Goal: Task Accomplishment & Management: Manage account settings

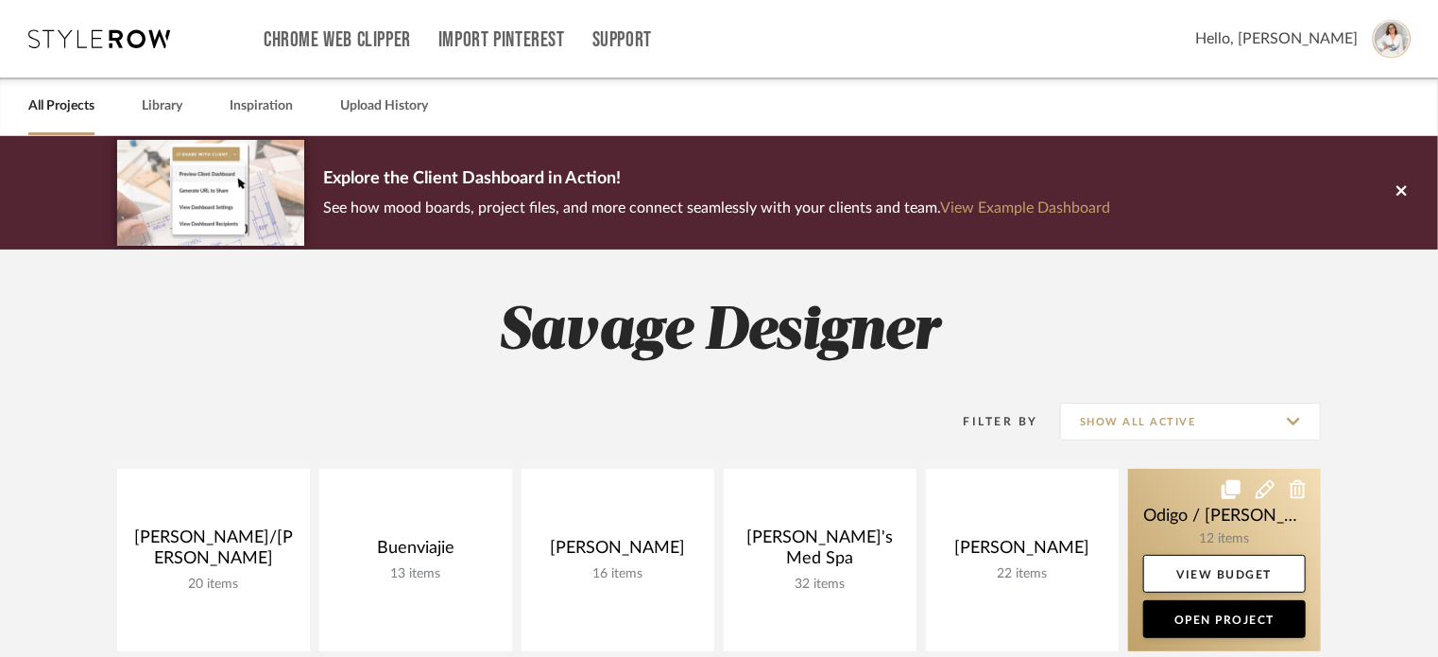
click at [1179, 517] on link at bounding box center [1224, 560] width 193 height 182
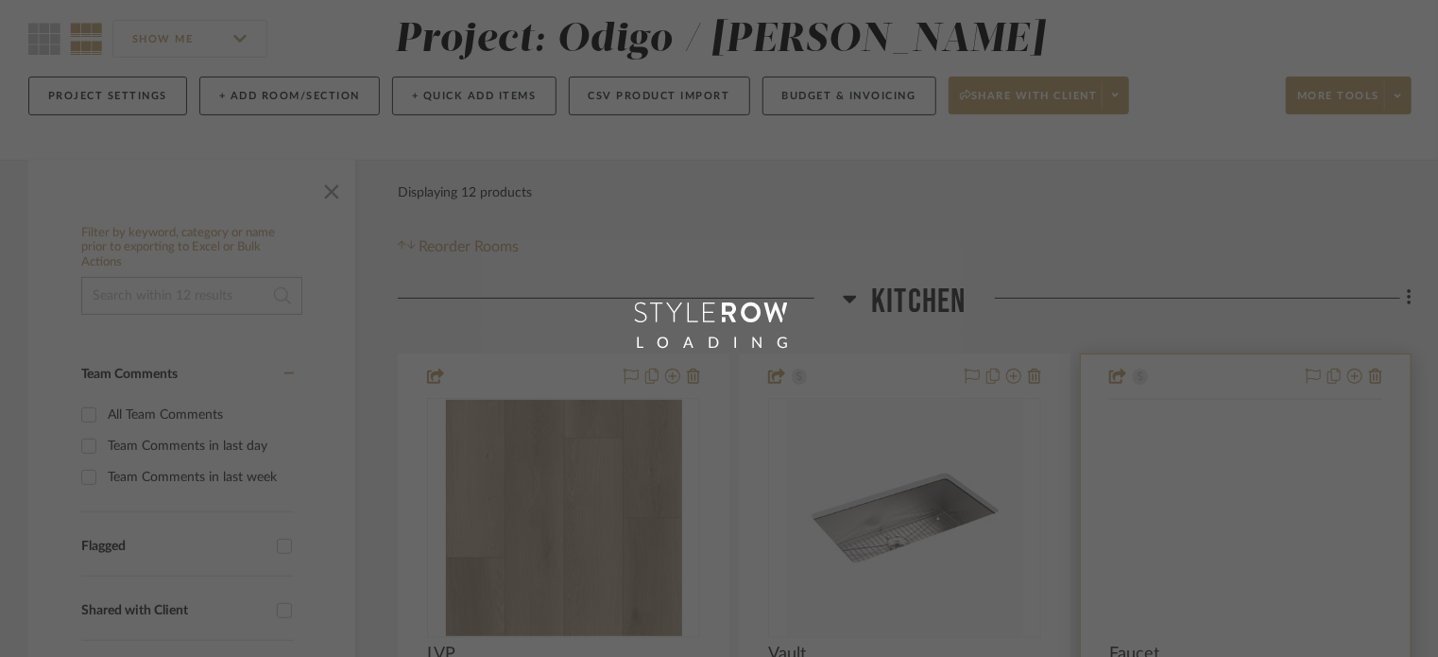
scroll to position [251, 0]
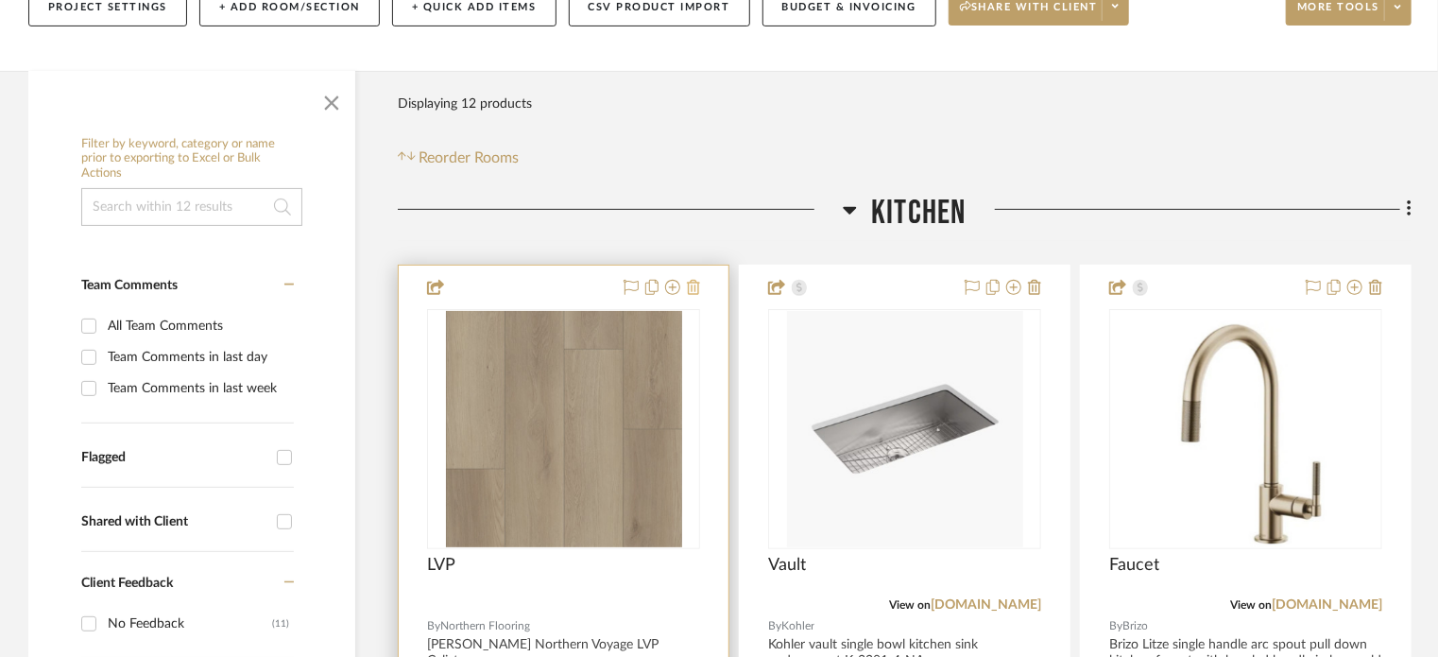
click at [695, 290] on icon at bounding box center [693, 287] width 13 height 15
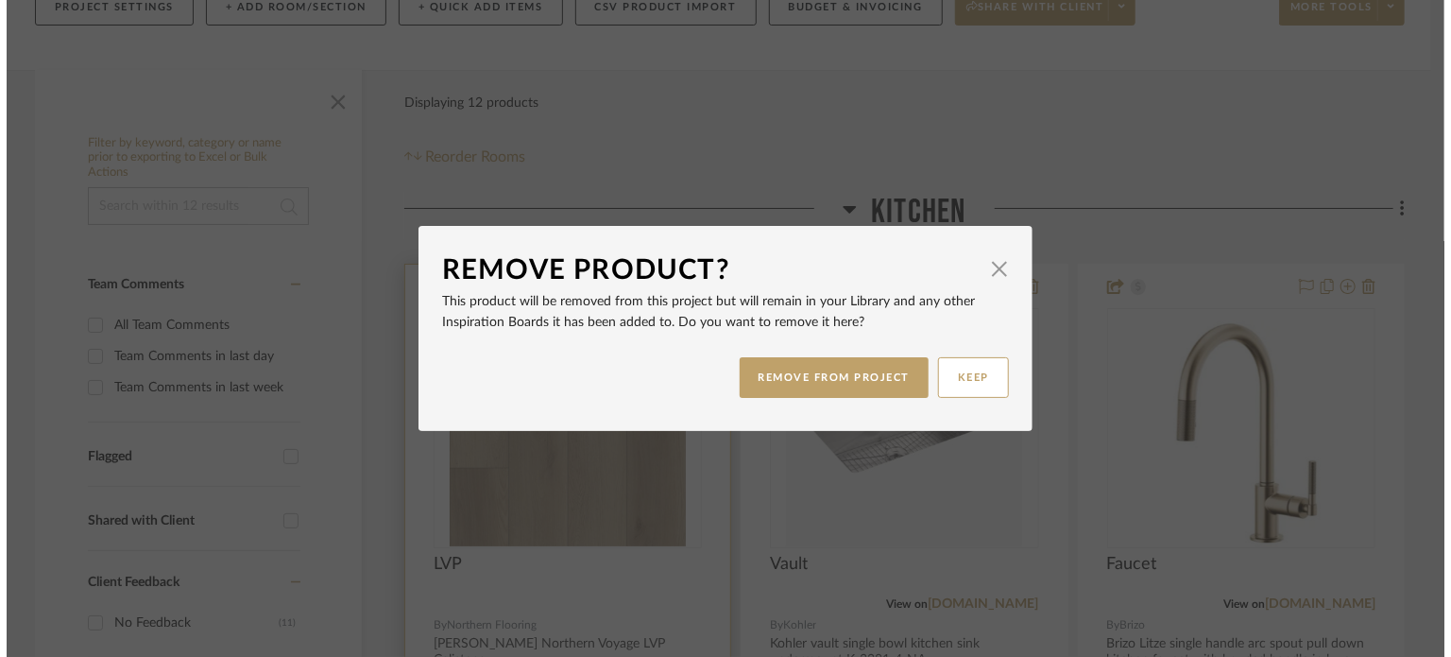
scroll to position [0, 0]
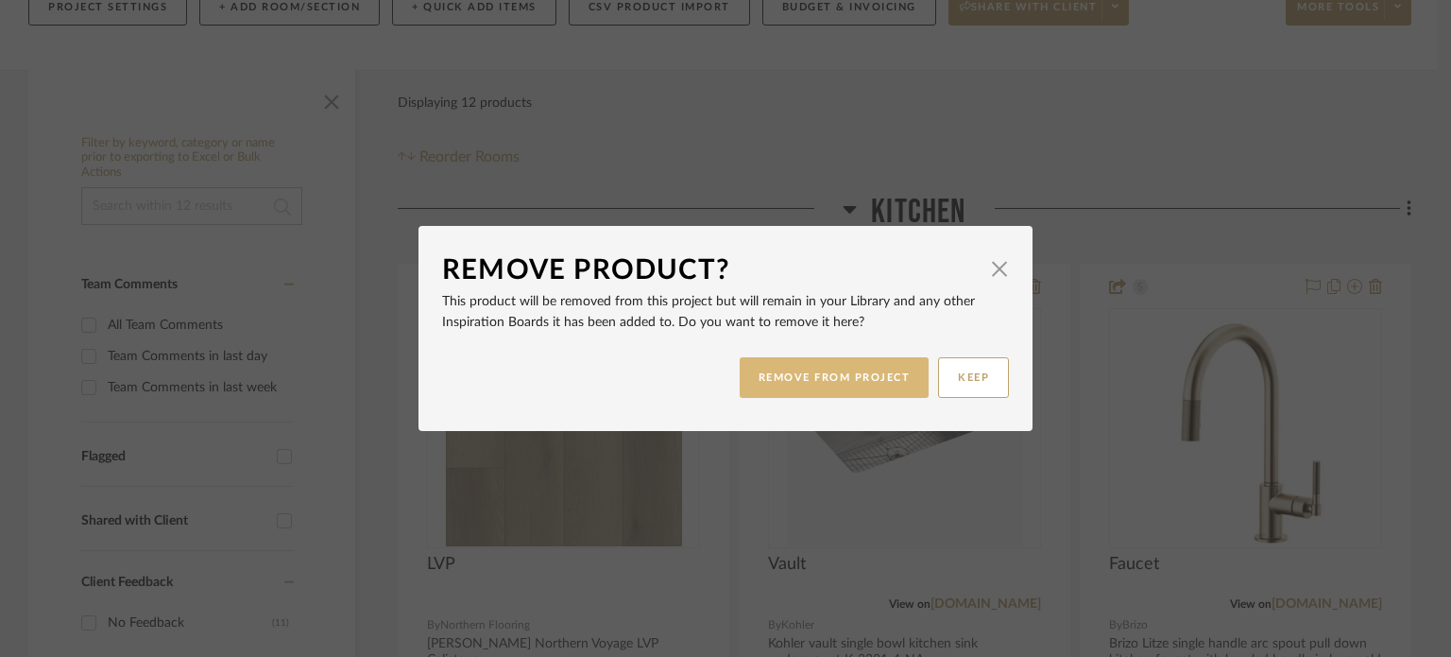
click at [793, 388] on button "REMOVE FROM PROJECT" at bounding box center [835, 377] width 190 height 41
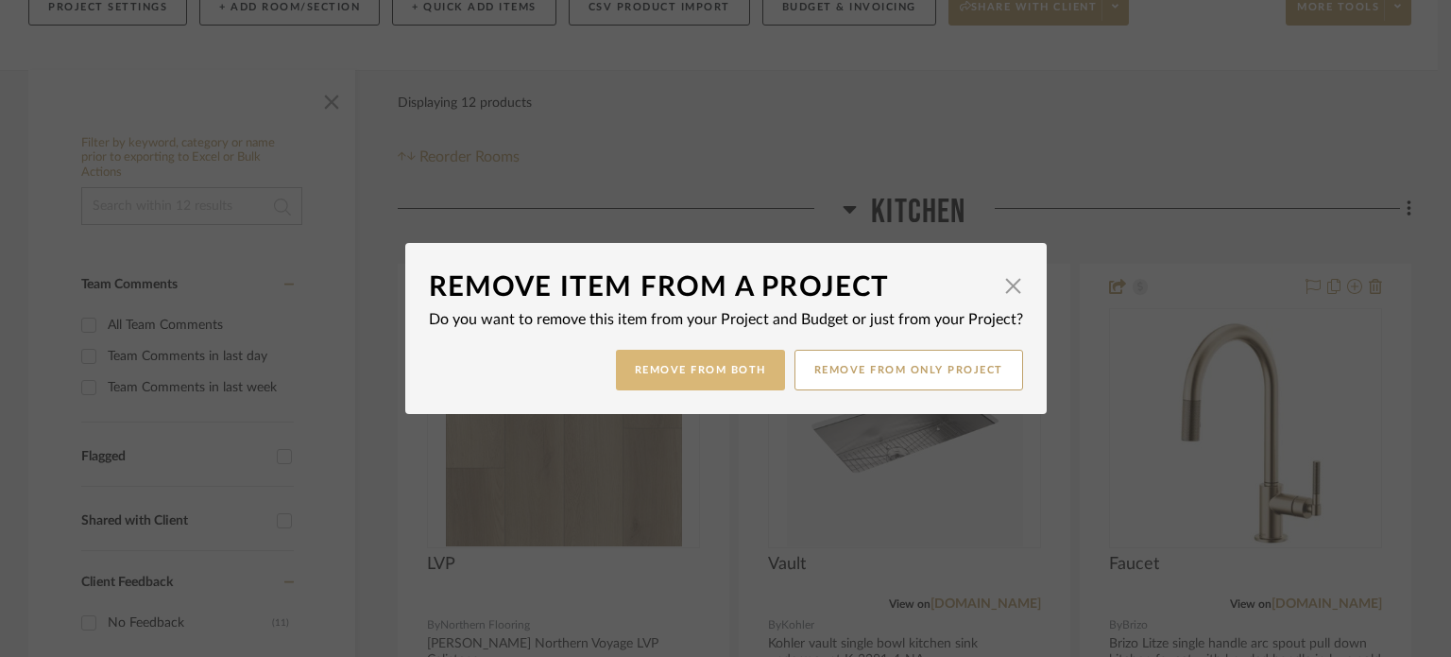
click at [716, 376] on button "Remove from Both" at bounding box center [700, 370] width 169 height 41
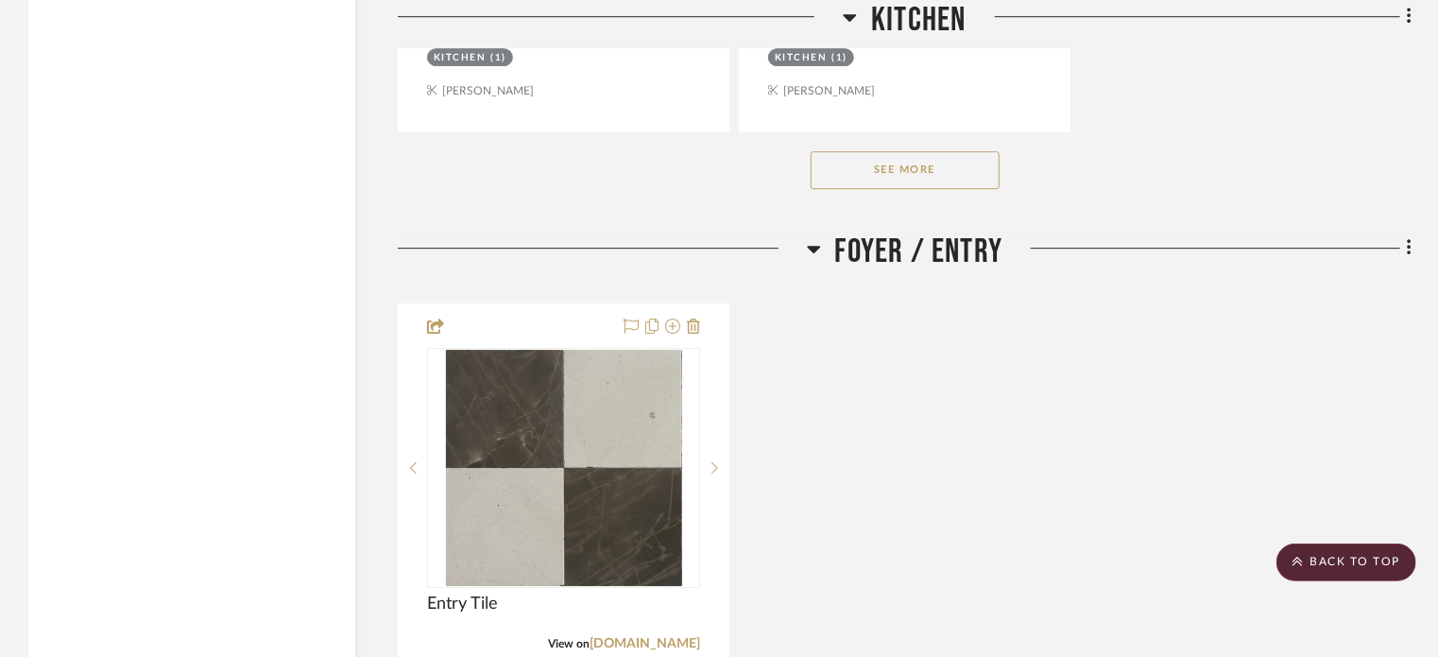
scroll to position [2896, 0]
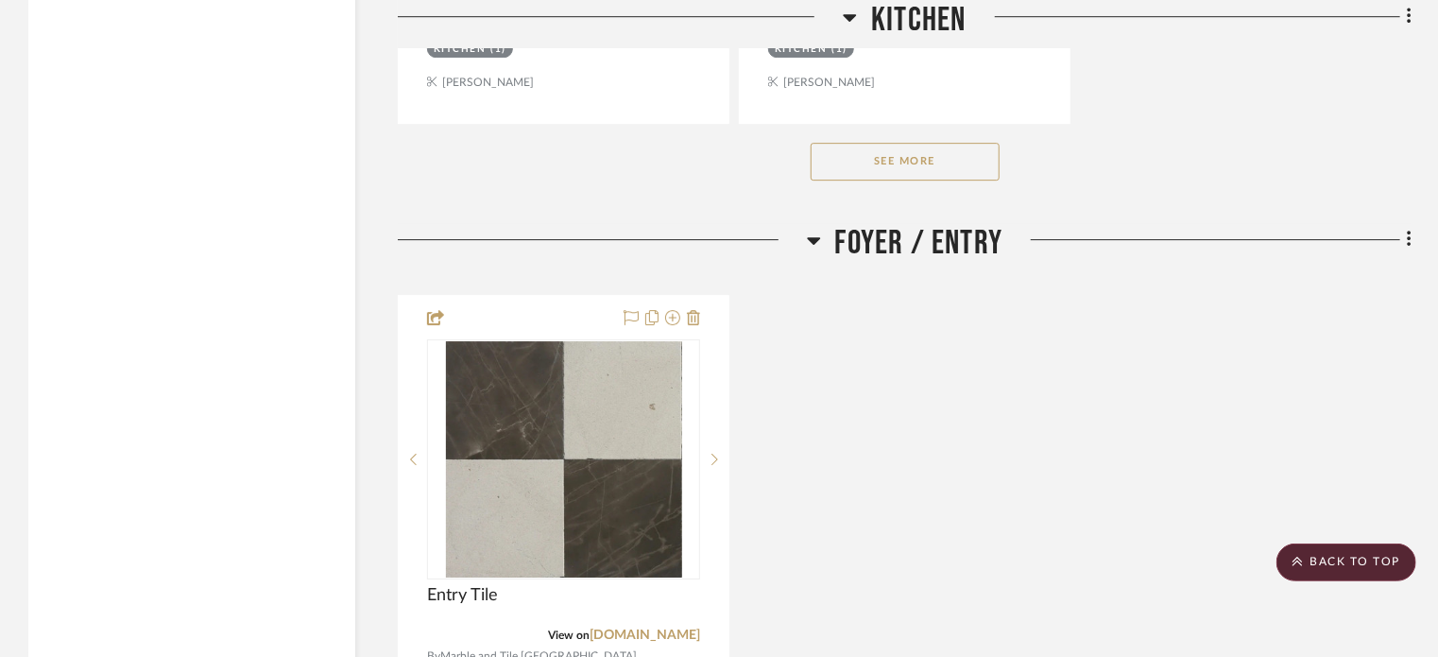
click at [929, 165] on button "See More" at bounding box center [904, 162] width 189 height 38
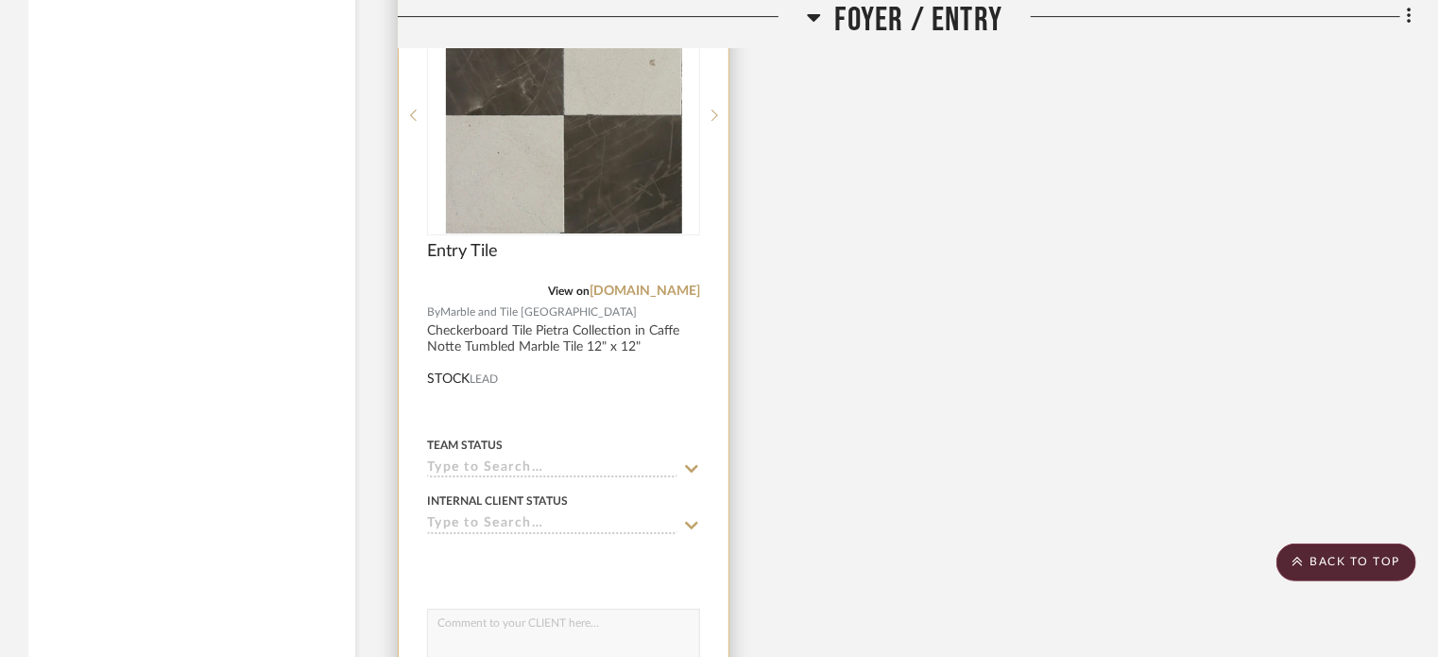
scroll to position [3147, 0]
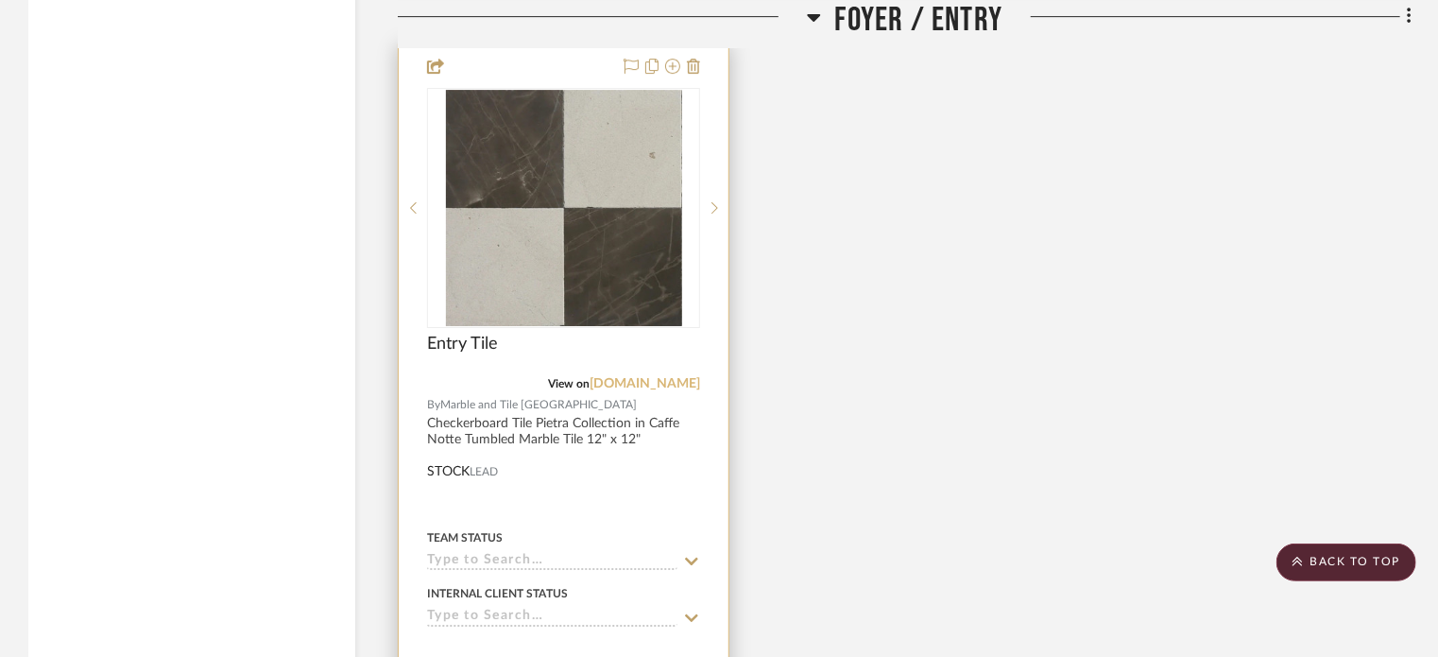
click at [671, 384] on link "[DOMAIN_NAME]" at bounding box center [644, 383] width 111 height 13
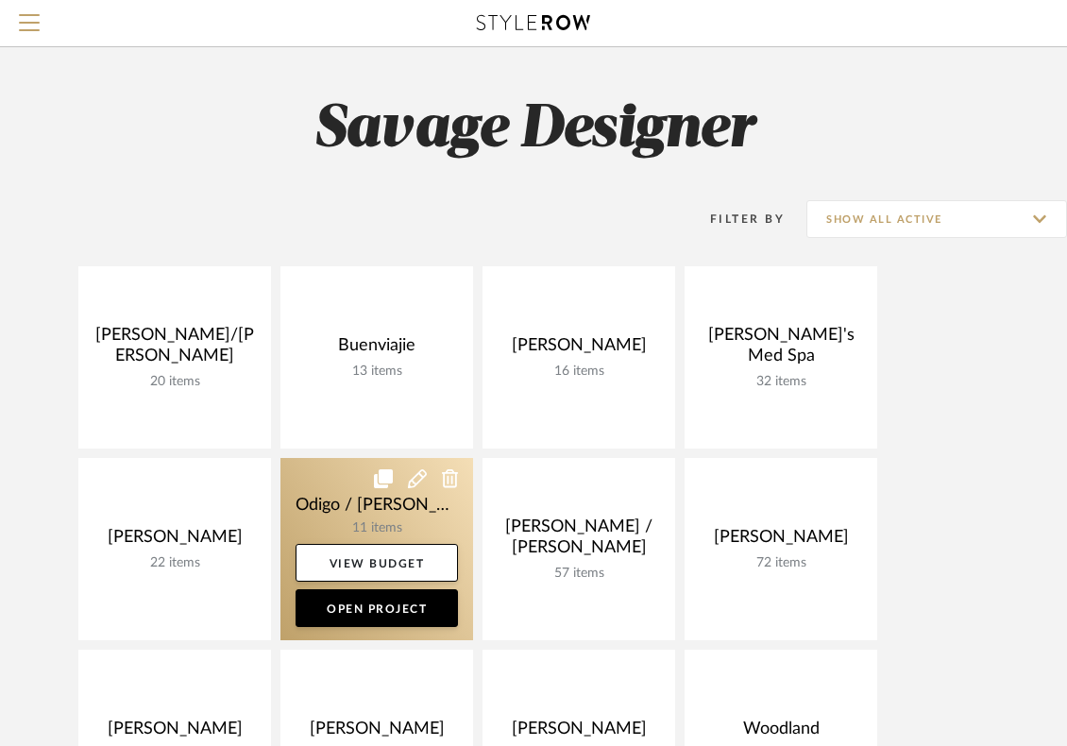
click at [356, 515] on link at bounding box center [377, 549] width 193 height 182
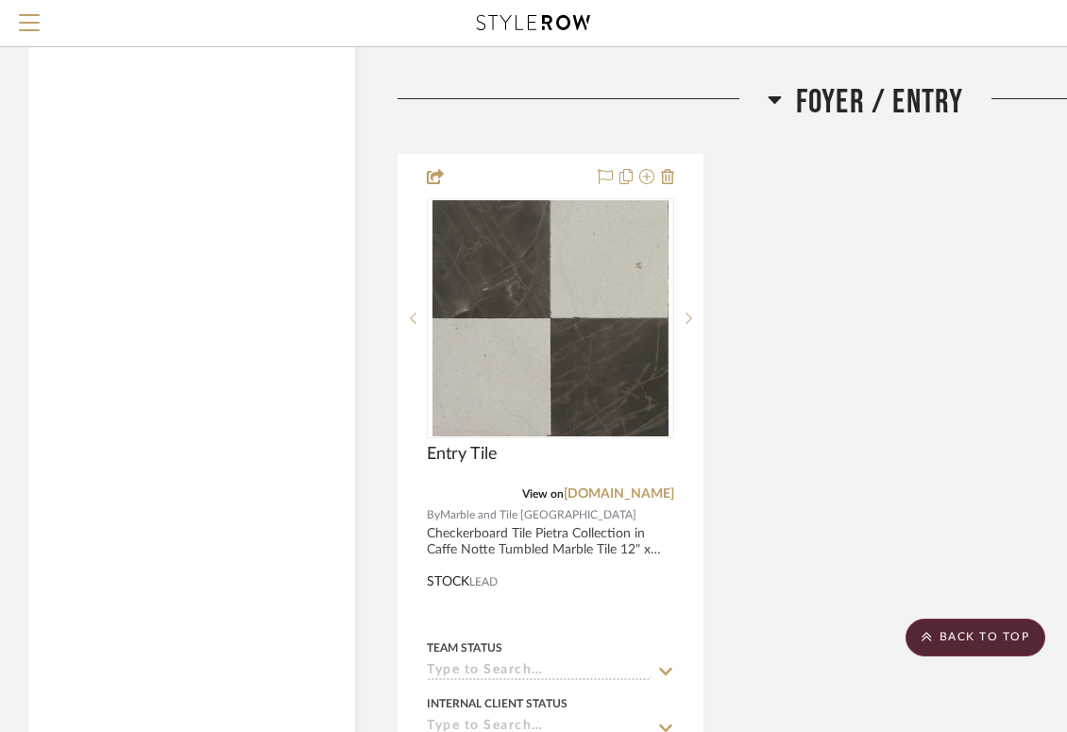
scroll to position [3148, 0]
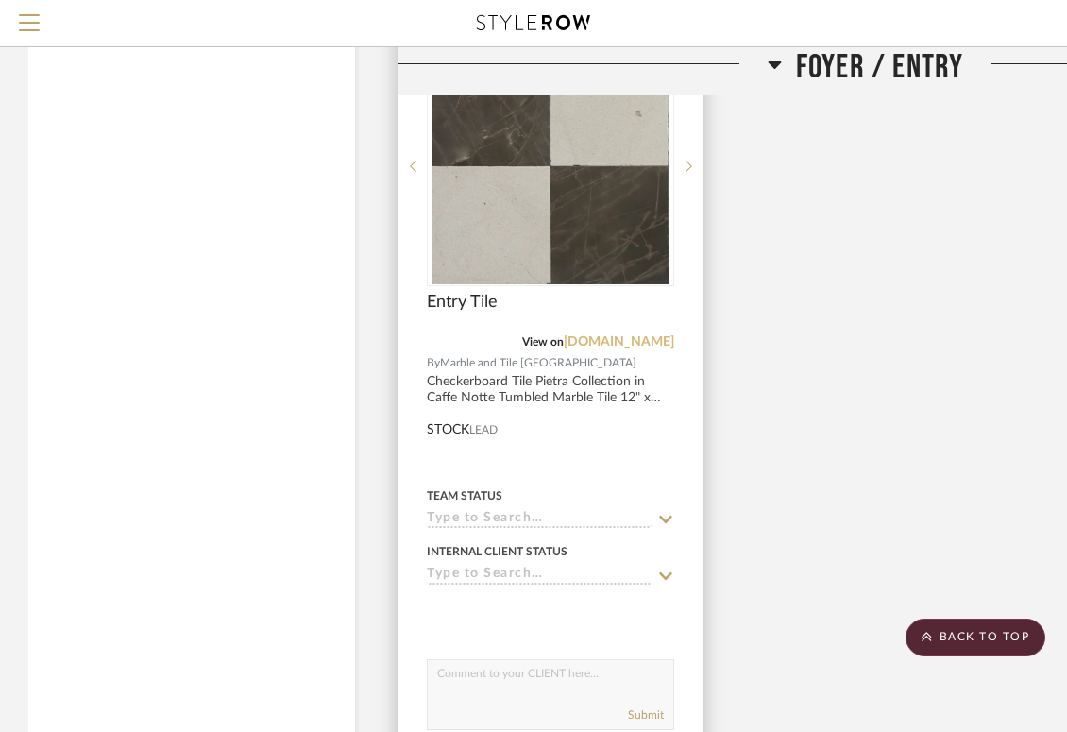
click at [594, 335] on link "[DOMAIN_NAME]" at bounding box center [619, 341] width 111 height 13
